Goal: Information Seeking & Learning: Learn about a topic

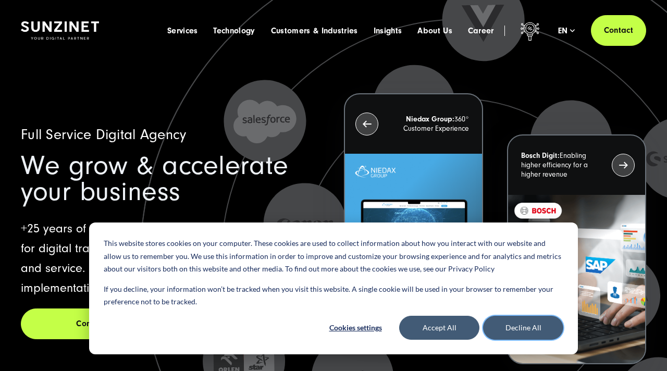
click at [513, 334] on button "Decline All" at bounding box center [523, 328] width 80 height 24
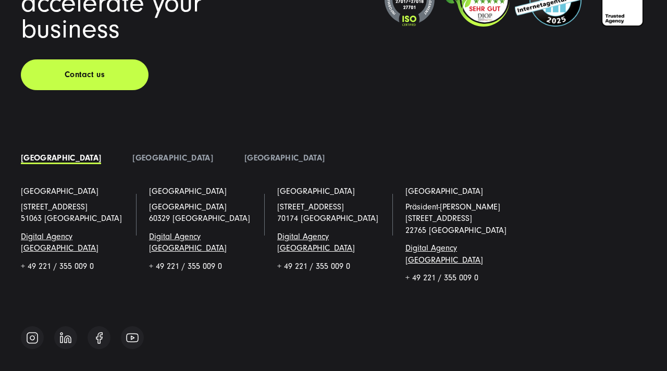
scroll to position [7030, 0]
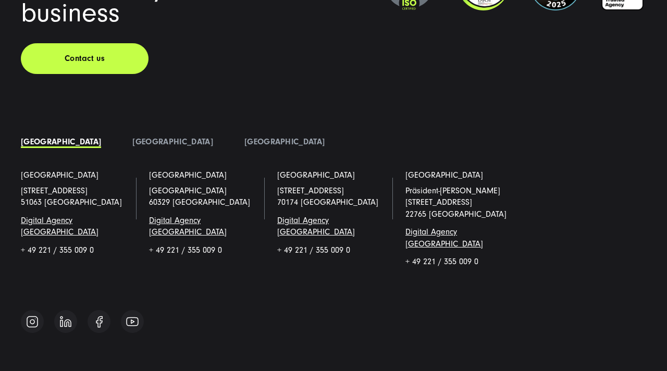
click at [117, 134] on li "[GEOGRAPHIC_DATA]" at bounding box center [173, 142] width 112 height 16
click at [132, 137] on link "[GEOGRAPHIC_DATA]" at bounding box center [172, 141] width 80 height 9
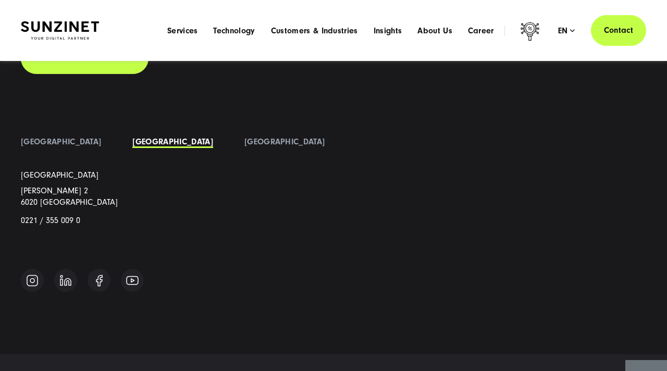
scroll to position [7012, 0]
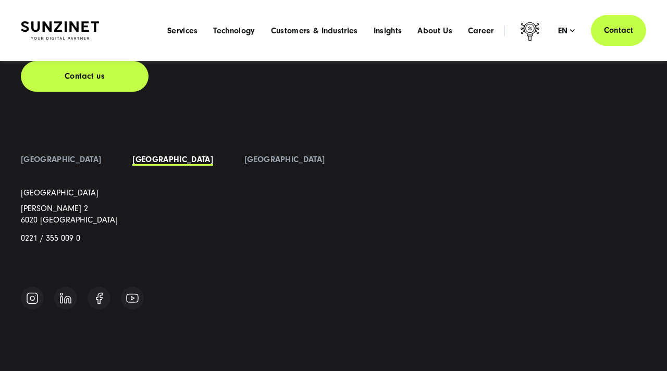
click at [229, 152] on li "[GEOGRAPHIC_DATA]" at bounding box center [285, 160] width 112 height 16
click at [244, 155] on link "[GEOGRAPHIC_DATA]" at bounding box center [284, 159] width 80 height 9
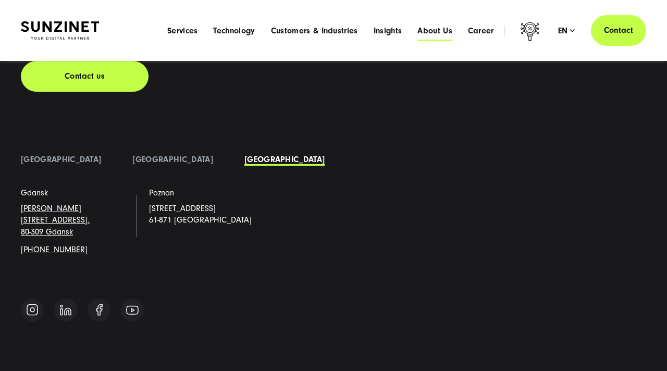
click at [446, 31] on span "About Us" at bounding box center [434, 31] width 35 height 10
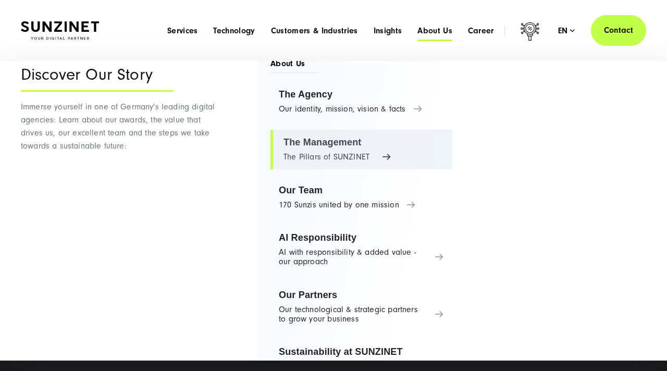
scroll to position [0, 0]
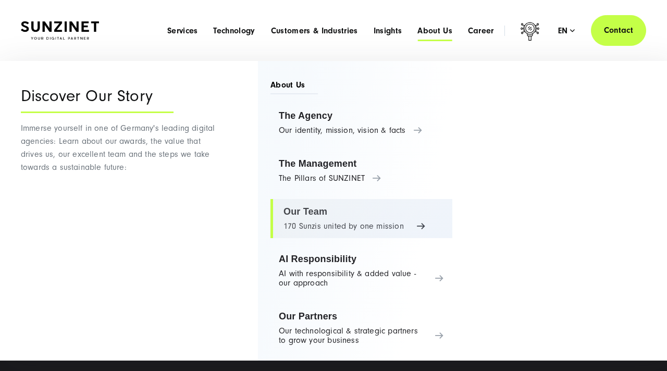
click at [318, 213] on link "Our Team 170 Sunzis united by one mission" at bounding box center [361, 219] width 182 height 40
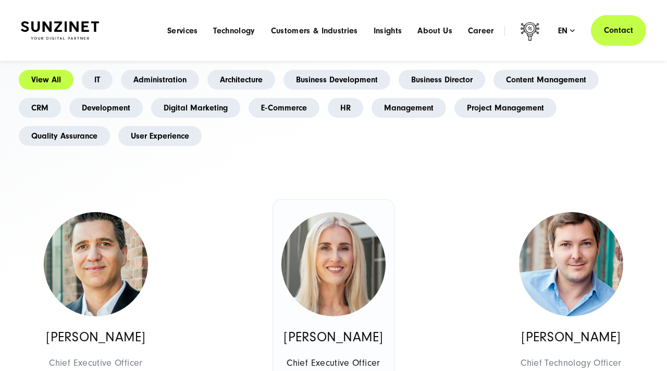
scroll to position [297, 0]
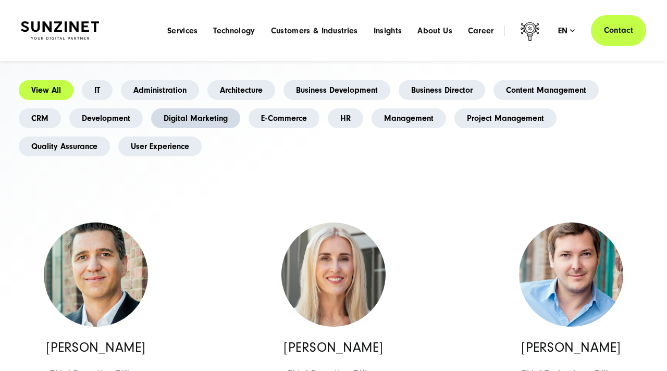
click at [193, 108] on link "Digital Marketing" at bounding box center [195, 118] width 89 height 20
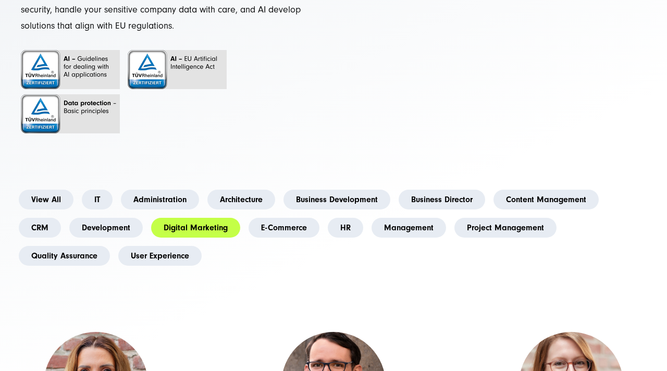
scroll to position [196, 0]
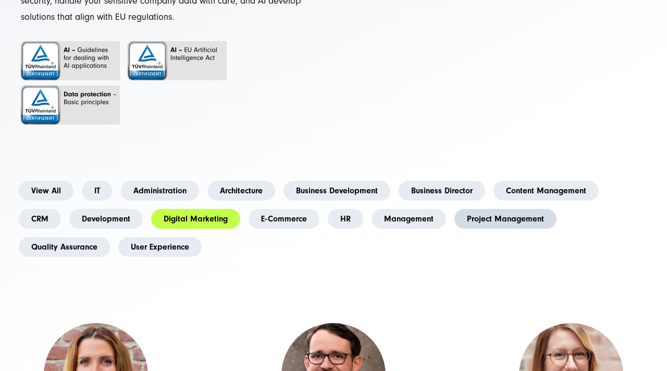
click at [493, 209] on link "Project Management" at bounding box center [505, 219] width 102 height 20
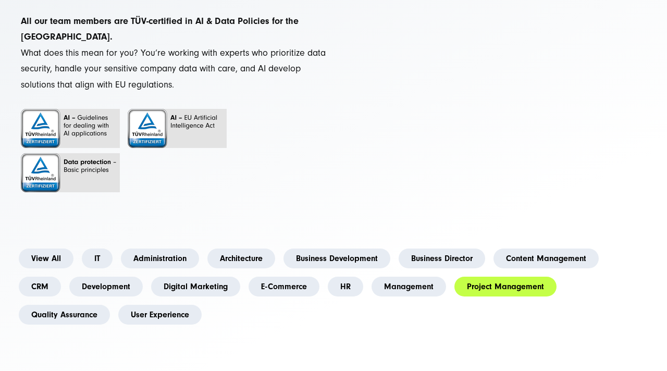
scroll to position [133, 0]
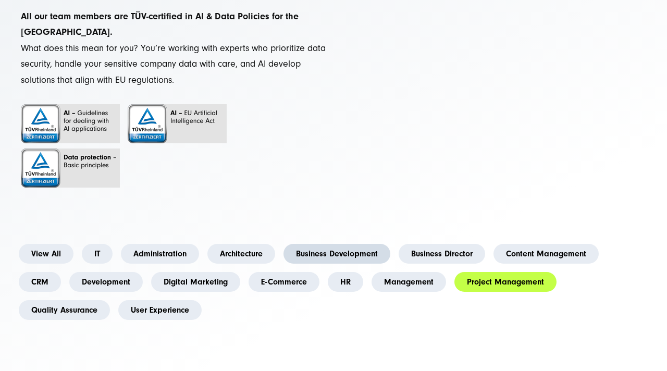
click at [327, 244] on link "Business Development" at bounding box center [336, 254] width 107 height 20
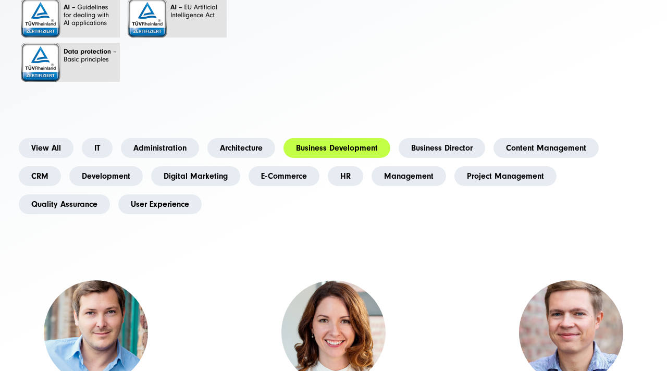
scroll to position [244, 0]
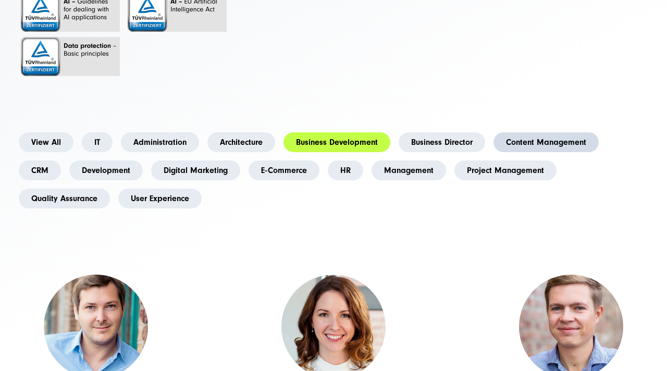
click at [525, 132] on link "Content Management" at bounding box center [545, 142] width 105 height 20
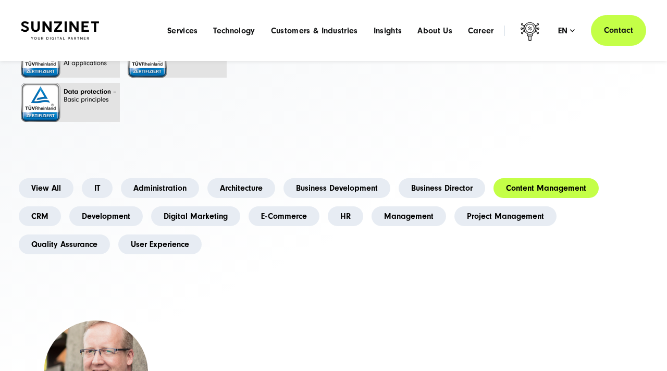
scroll to position [187, 0]
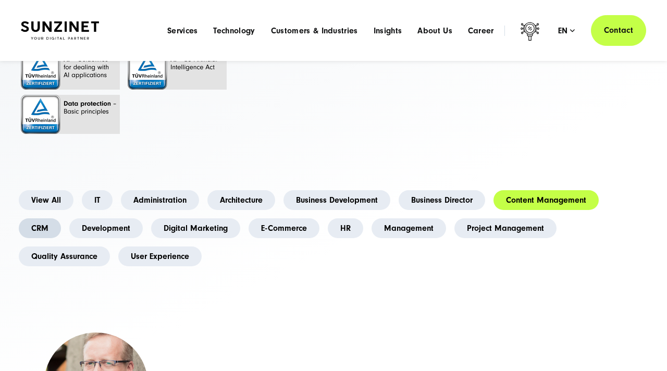
click at [52, 218] on link "CRM" at bounding box center [40, 228] width 42 height 20
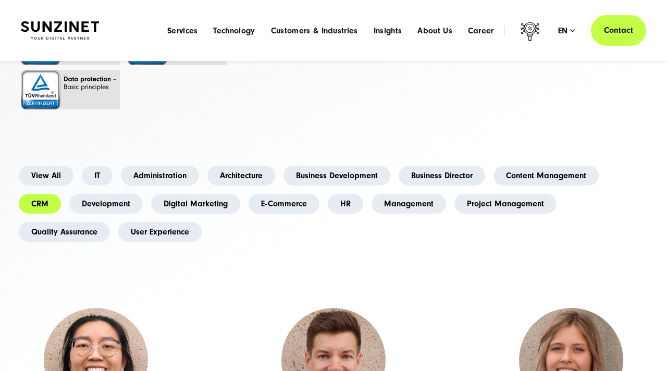
scroll to position [205, 0]
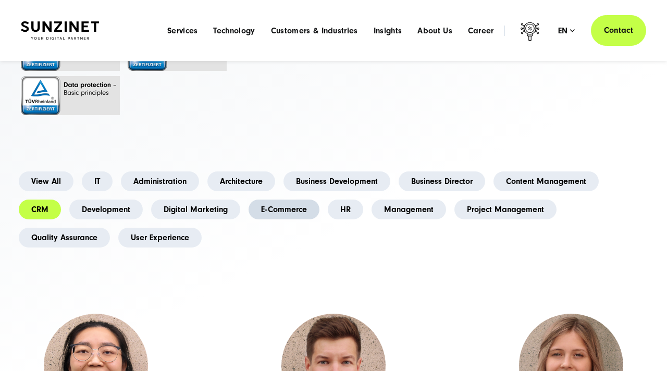
click at [272, 201] on link "E-Commerce" at bounding box center [284, 210] width 71 height 20
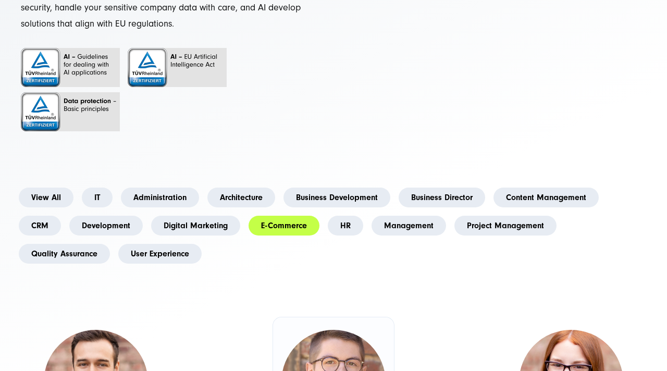
scroll to position [190, 0]
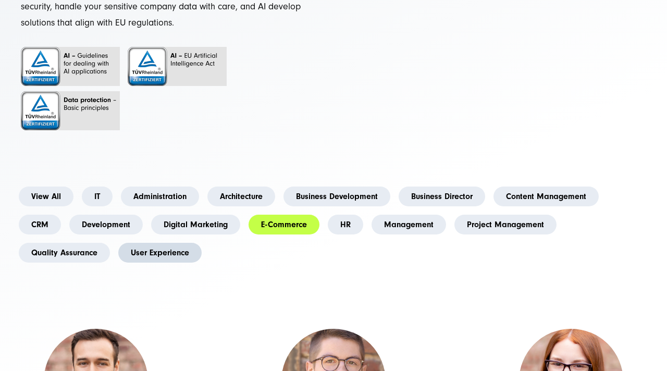
click at [174, 243] on link "User Experience" at bounding box center [159, 253] width 83 height 20
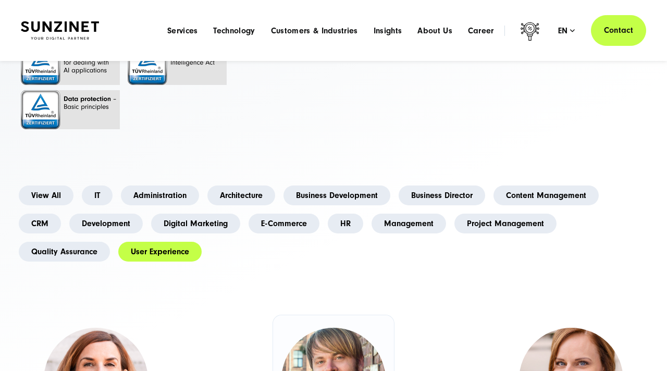
scroll to position [190, 0]
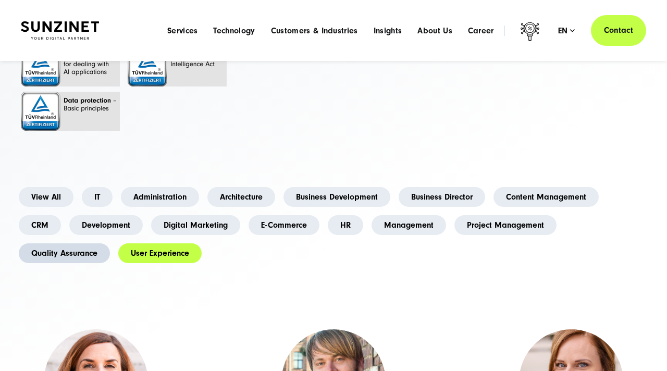
click at [84, 243] on link "Quality Assurance" at bounding box center [64, 253] width 91 height 20
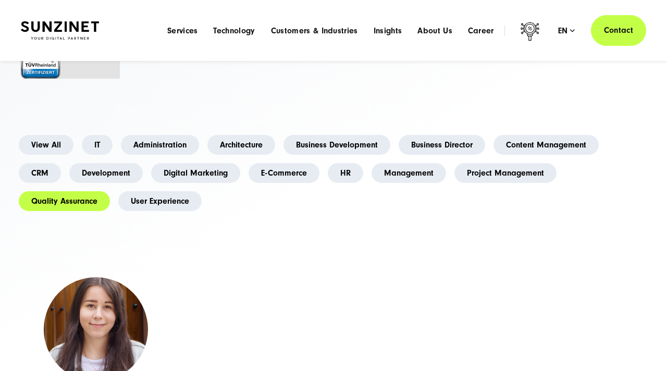
scroll to position [205, 0]
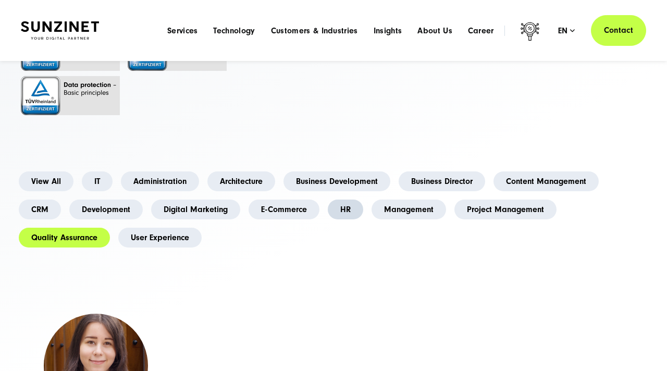
click at [341, 200] on link "HR" at bounding box center [345, 210] width 35 height 20
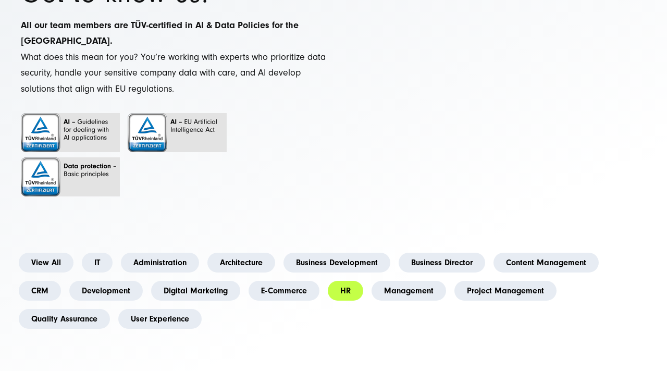
scroll to position [126, 0]
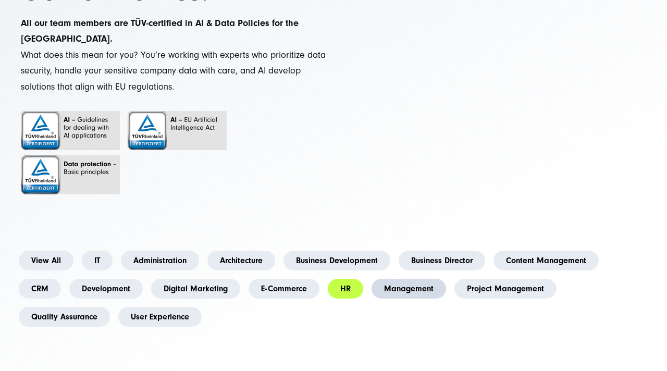
click at [389, 279] on link "Management" at bounding box center [409, 289] width 75 height 20
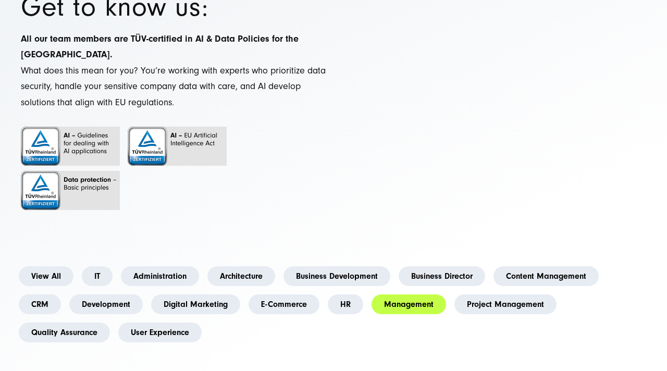
scroll to position [112, 0]
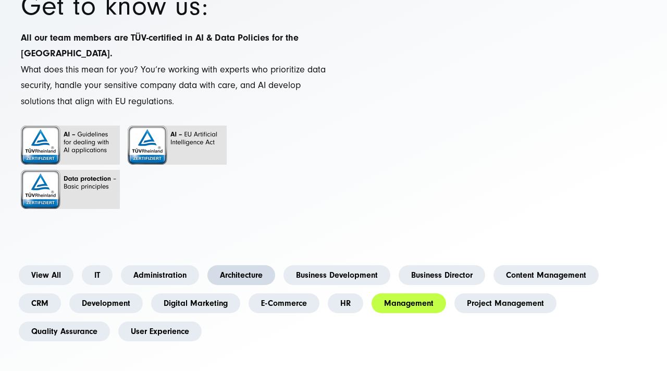
click at [246, 265] on link "Architecture" at bounding box center [241, 275] width 68 height 20
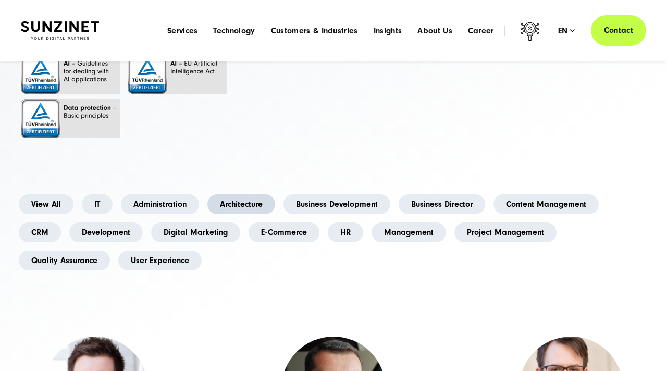
scroll to position [178, 0]
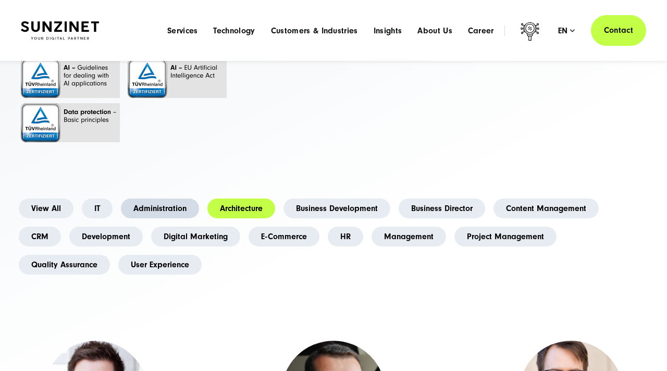
click at [181, 199] on link "Administration" at bounding box center [160, 209] width 78 height 20
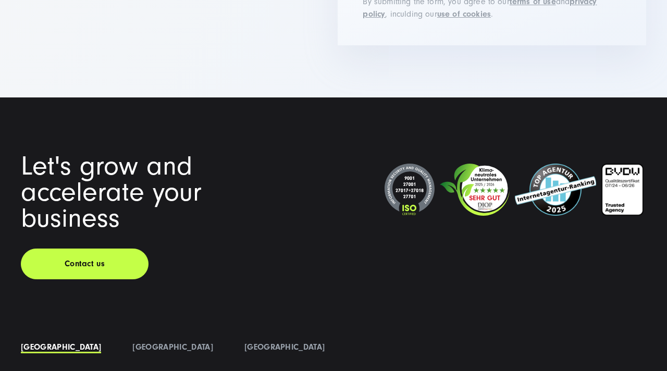
scroll to position [2430, 0]
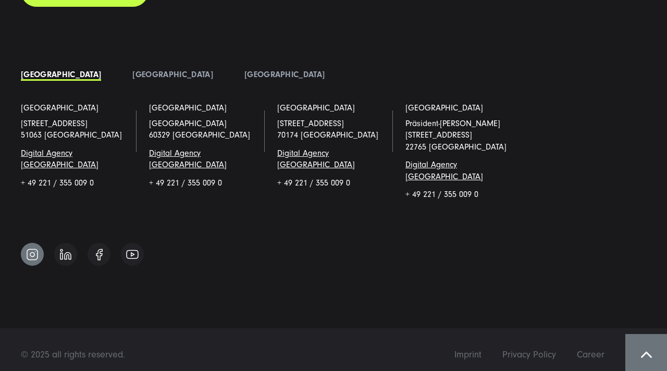
click at [30, 248] on img at bounding box center [32, 254] width 13 height 13
click at [244, 79] on link "[GEOGRAPHIC_DATA]" at bounding box center [284, 74] width 80 height 9
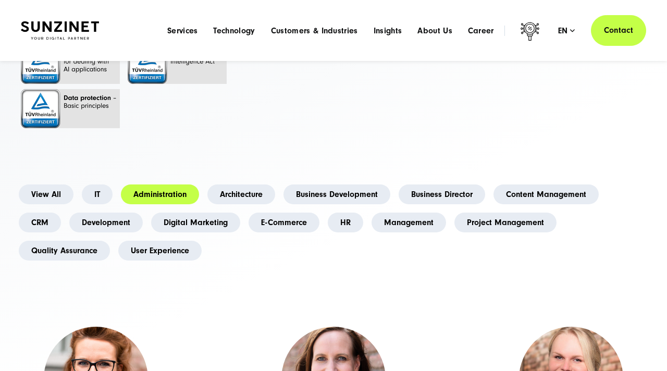
scroll to position [184, 0]
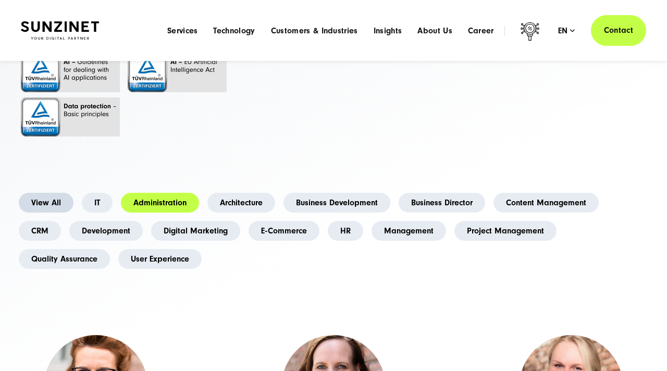
click at [57, 193] on link "View All" at bounding box center [46, 203] width 55 height 20
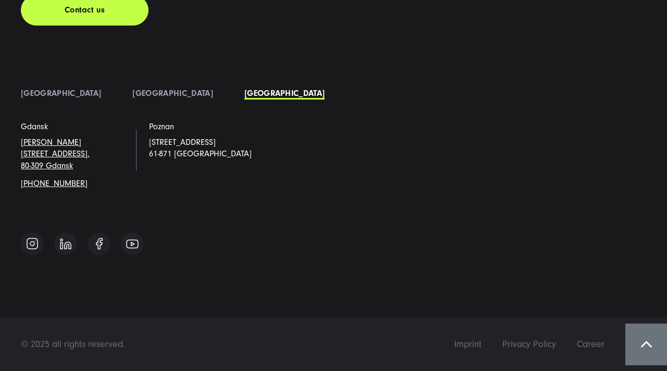
scroll to position [13864, 0]
click at [586, 345] on span "Career" at bounding box center [591, 344] width 28 height 11
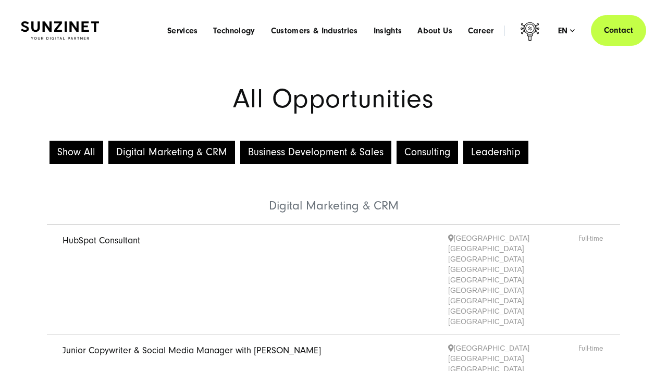
click at [375, 154] on button "Business Development & Sales" at bounding box center [315, 152] width 151 height 23
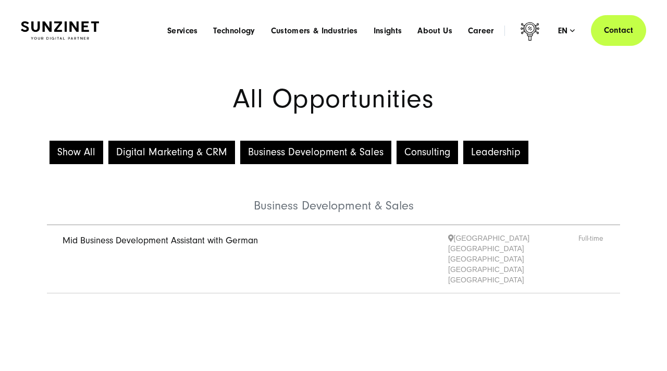
click at [424, 164] on div "Show All Digital Marketing & CRM Business Development & Sales Consulting Leader…" at bounding box center [333, 152] width 625 height 29
click at [421, 141] on button "Consulting" at bounding box center [427, 152] width 61 height 23
click at [472, 154] on button "Leadership" at bounding box center [495, 152] width 65 height 23
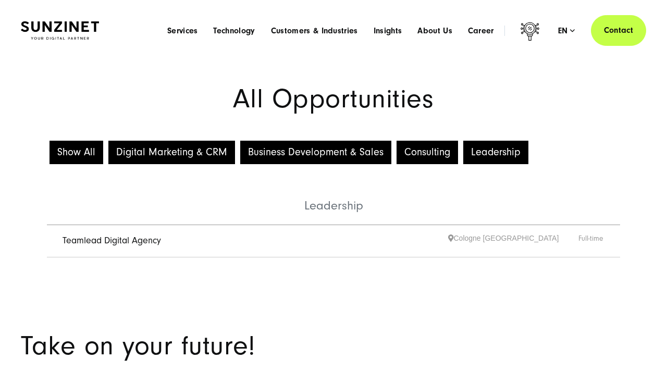
click at [181, 149] on button "Digital Marketing & CRM" at bounding box center [171, 152] width 127 height 23
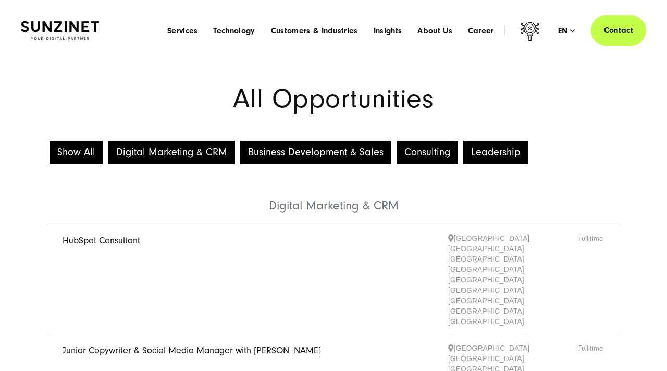
click at [84, 149] on button "Show All" at bounding box center [77, 152] width 54 height 23
click at [388, 32] on span "Insights" at bounding box center [388, 31] width 29 height 10
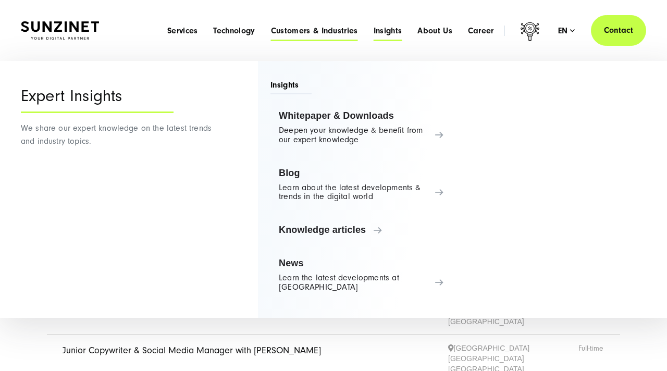
click at [339, 27] on span "Customers & Industries" at bounding box center [314, 31] width 87 height 10
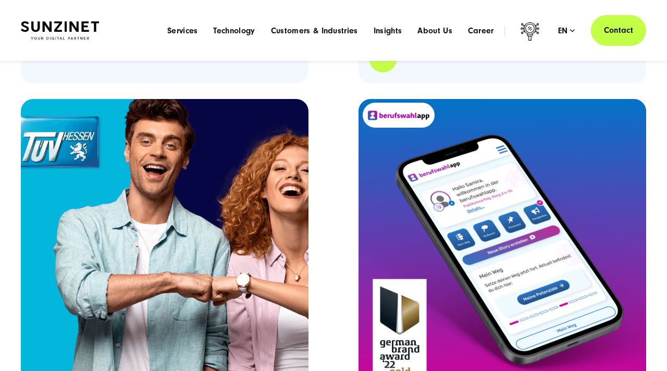
scroll to position [2784, 0]
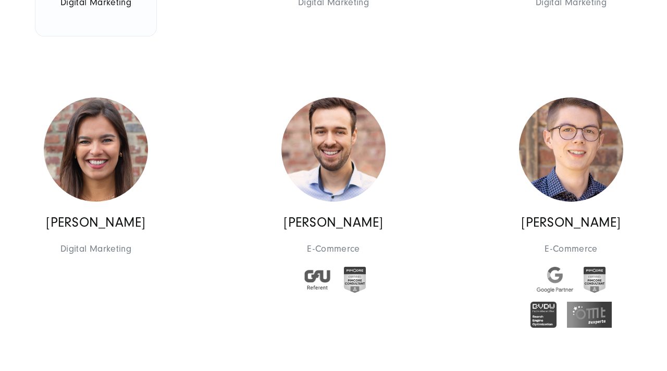
scroll to position [5069, 0]
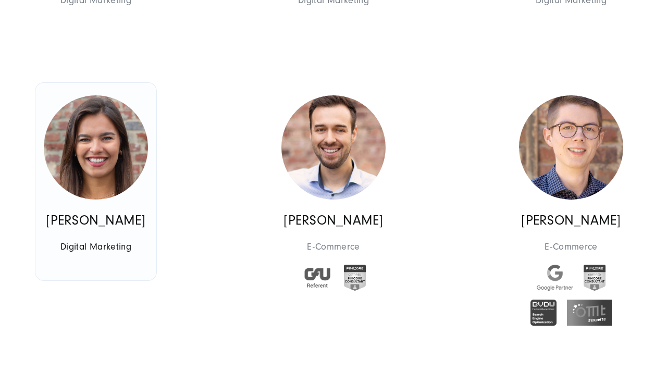
click at [102, 228] on p "[PERSON_NAME]" at bounding box center [96, 221] width 104 height 14
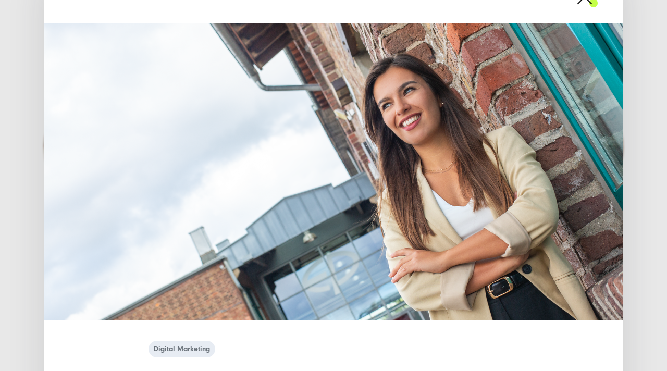
scroll to position [32, 0]
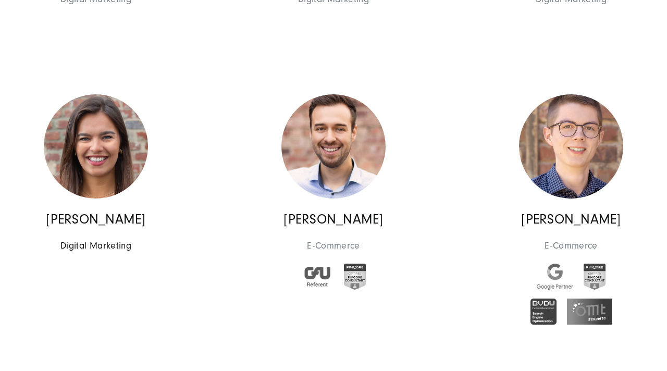
scroll to position [5071, 0]
